Goal: Information Seeking & Learning: Find specific fact

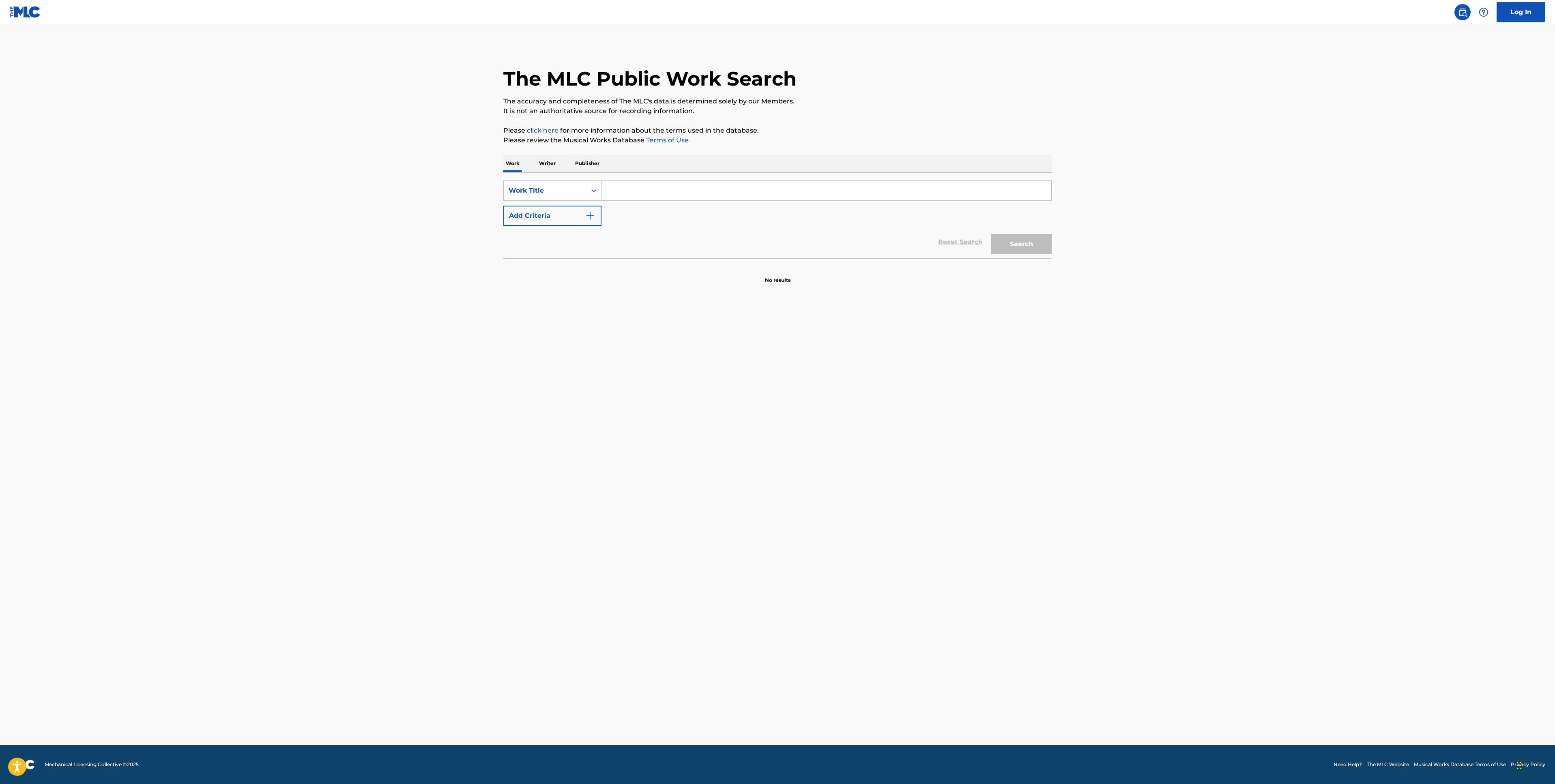
click at [627, 191] on input "Search Form" at bounding box center [826, 190] width 450 height 20
paste input "WE'RE GOOD"
type input "WE'RE GOOD"
click at [1036, 243] on button "Search" at bounding box center [1021, 244] width 61 height 21
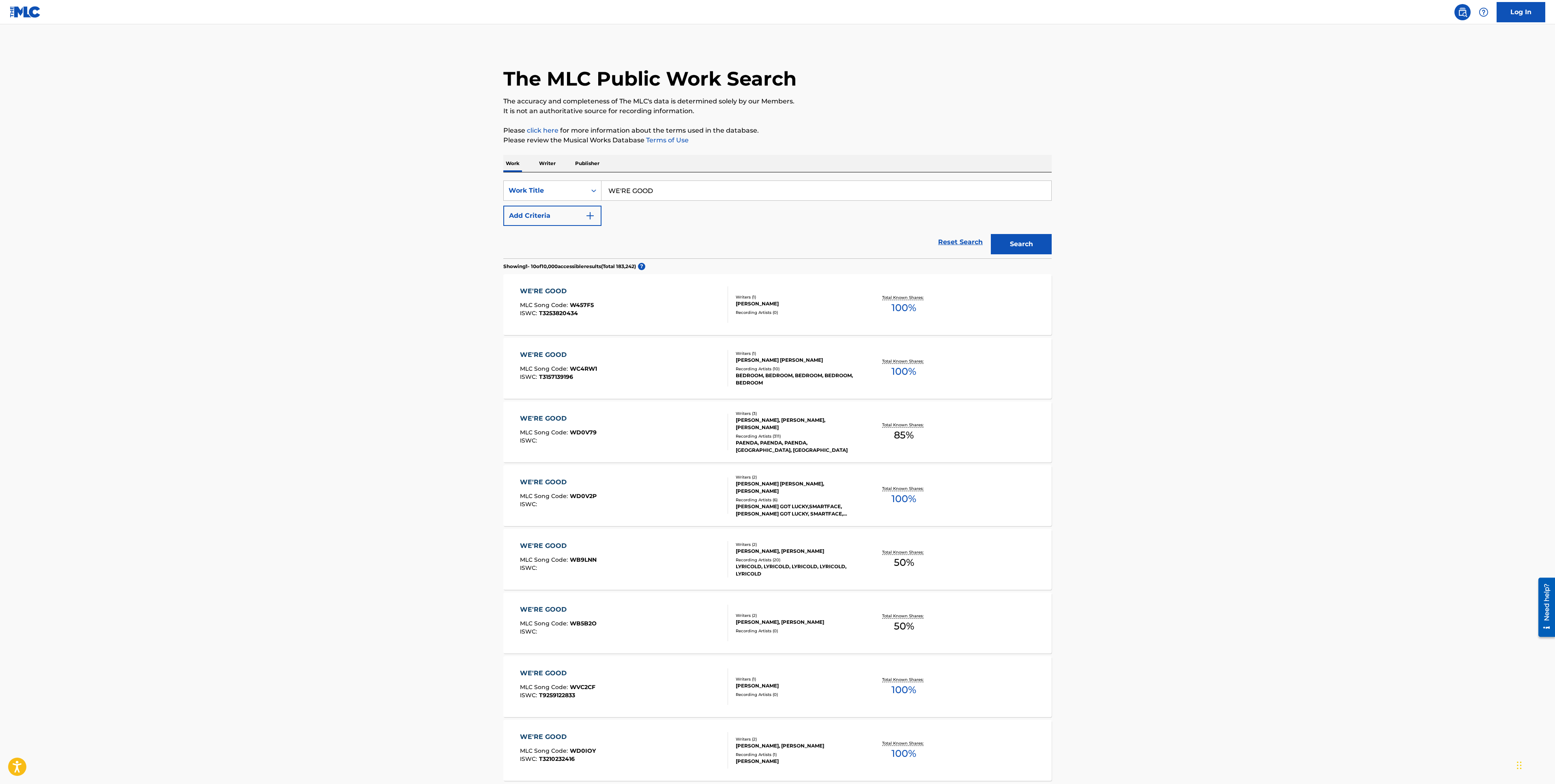
click at [580, 214] on button "Add Criteria" at bounding box center [552, 216] width 98 height 21
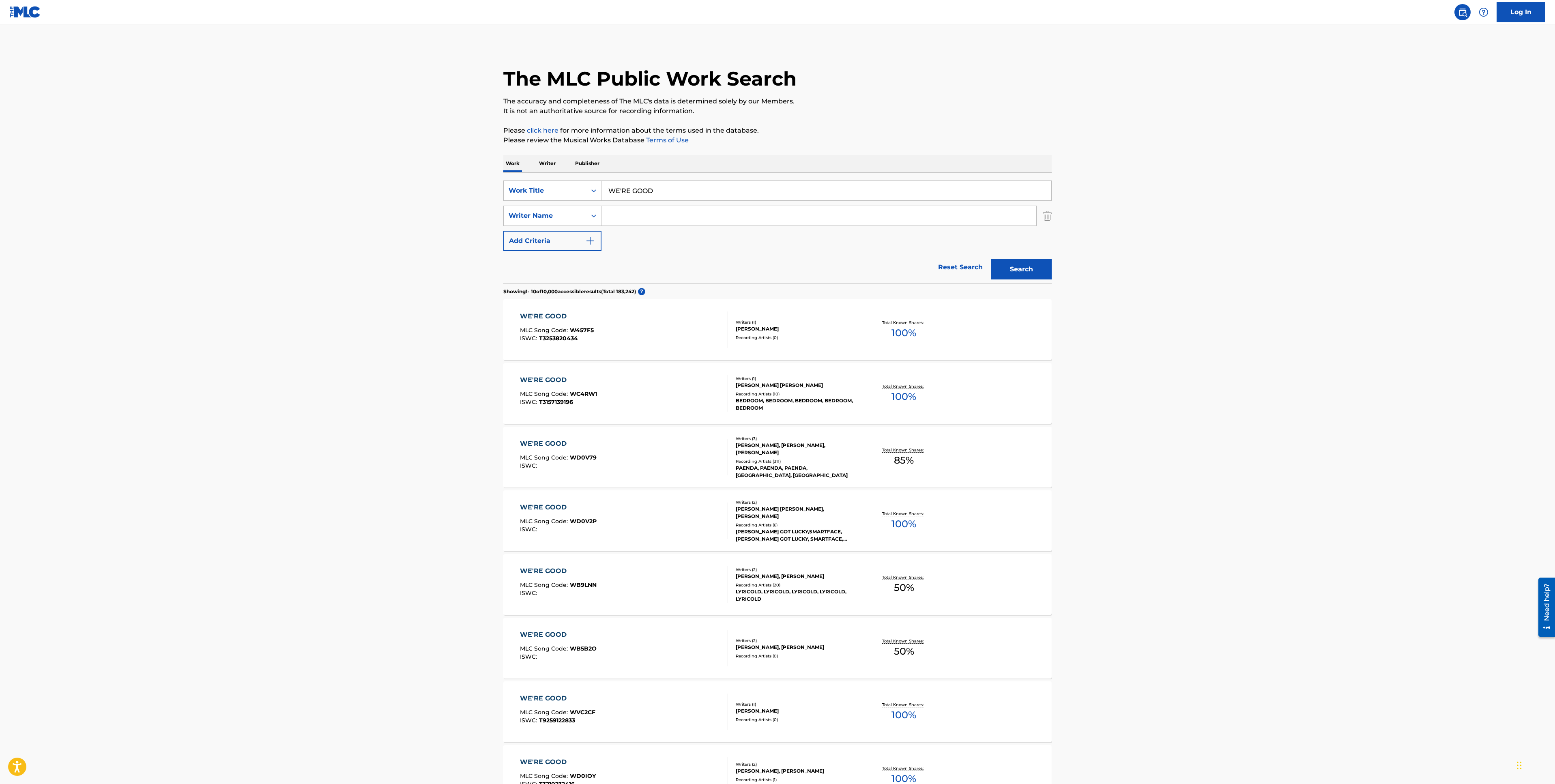
click at [627, 214] on input "Search Form" at bounding box center [819, 216] width 435 height 20
type input "lipa"
click at [991, 259] on button "Search" at bounding box center [1021, 269] width 61 height 21
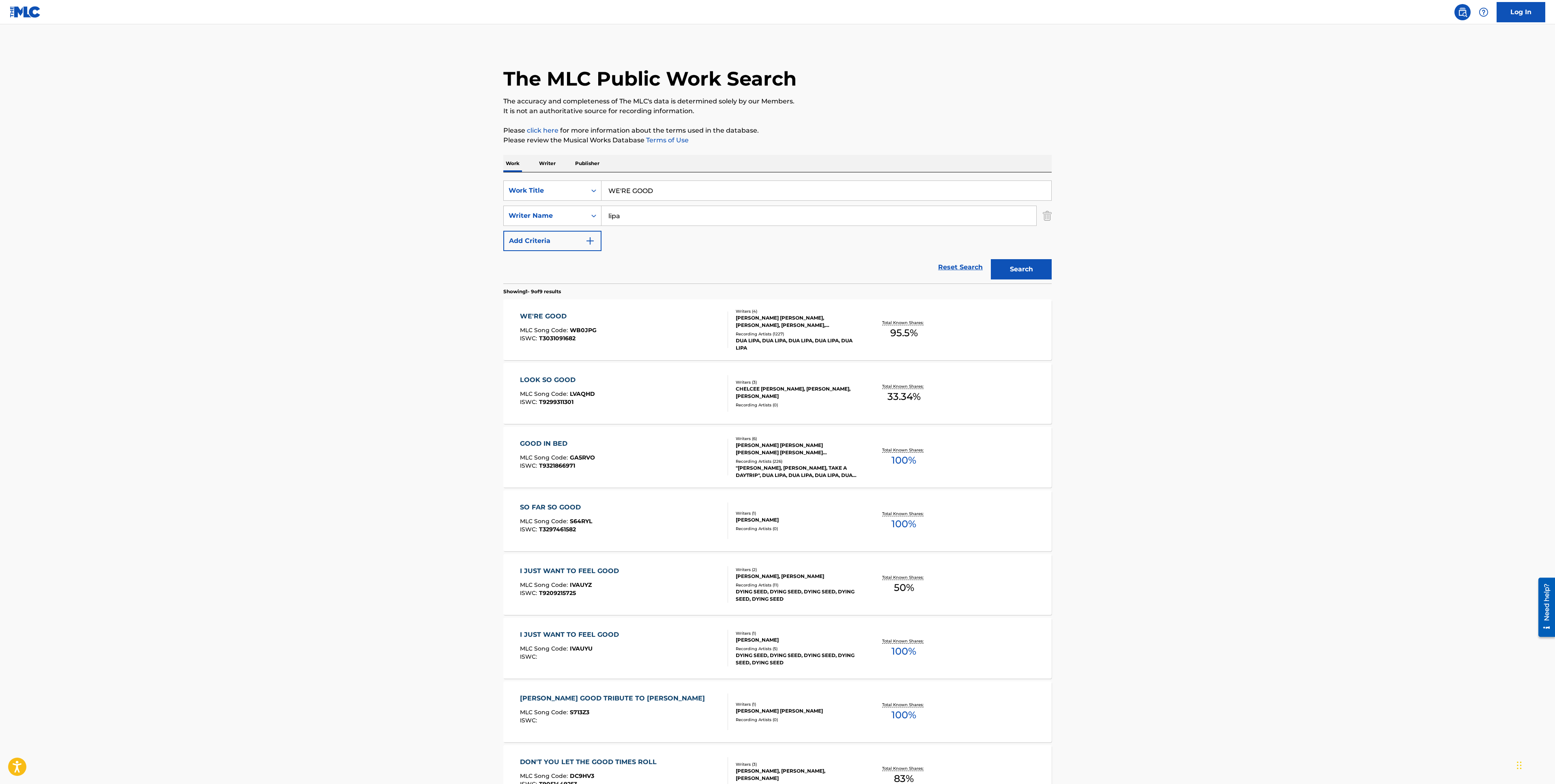
click at [274, 352] on main "The MLC Public Work Search The accuracy and completeness of The MLC's data is d…" at bounding box center [777, 468] width 1555 height 887
click at [565, 316] on div "WE'RE GOOD" at bounding box center [558, 316] width 76 height 10
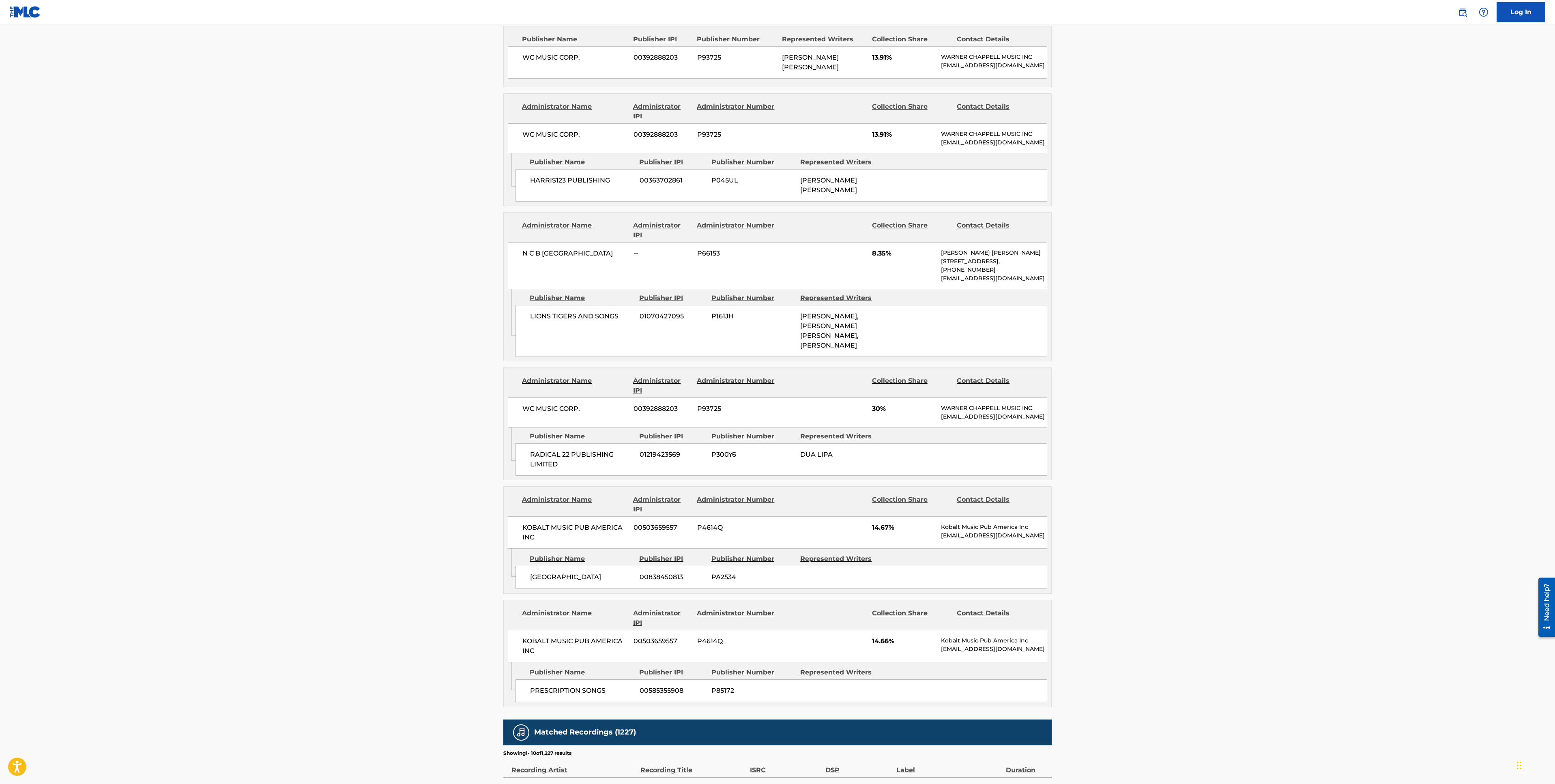
scroll to position [410, 0]
